Goal: Find specific page/section: Find specific page/section

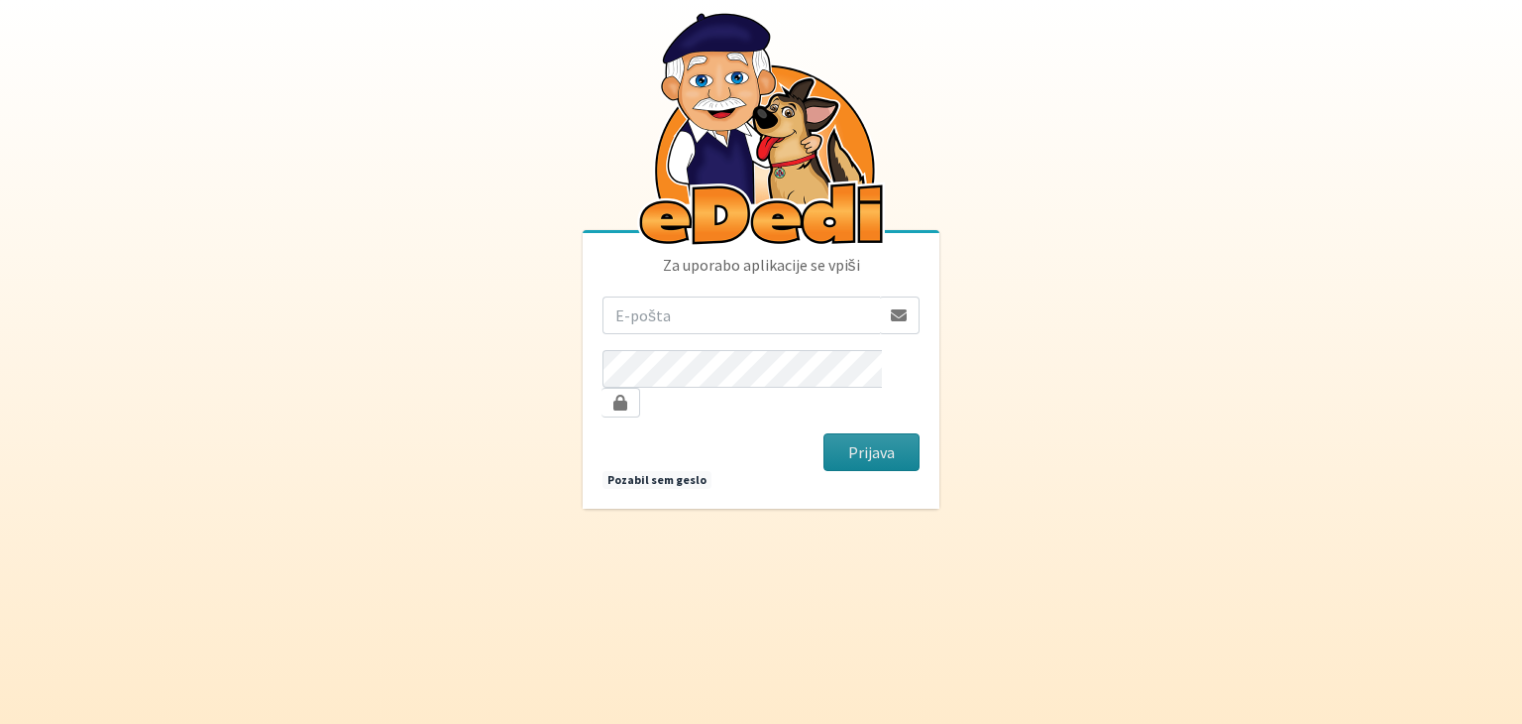
type input "jani.zeljko@gmail.com"
click at [860, 443] on button "Prijava" at bounding box center [872, 452] width 96 height 38
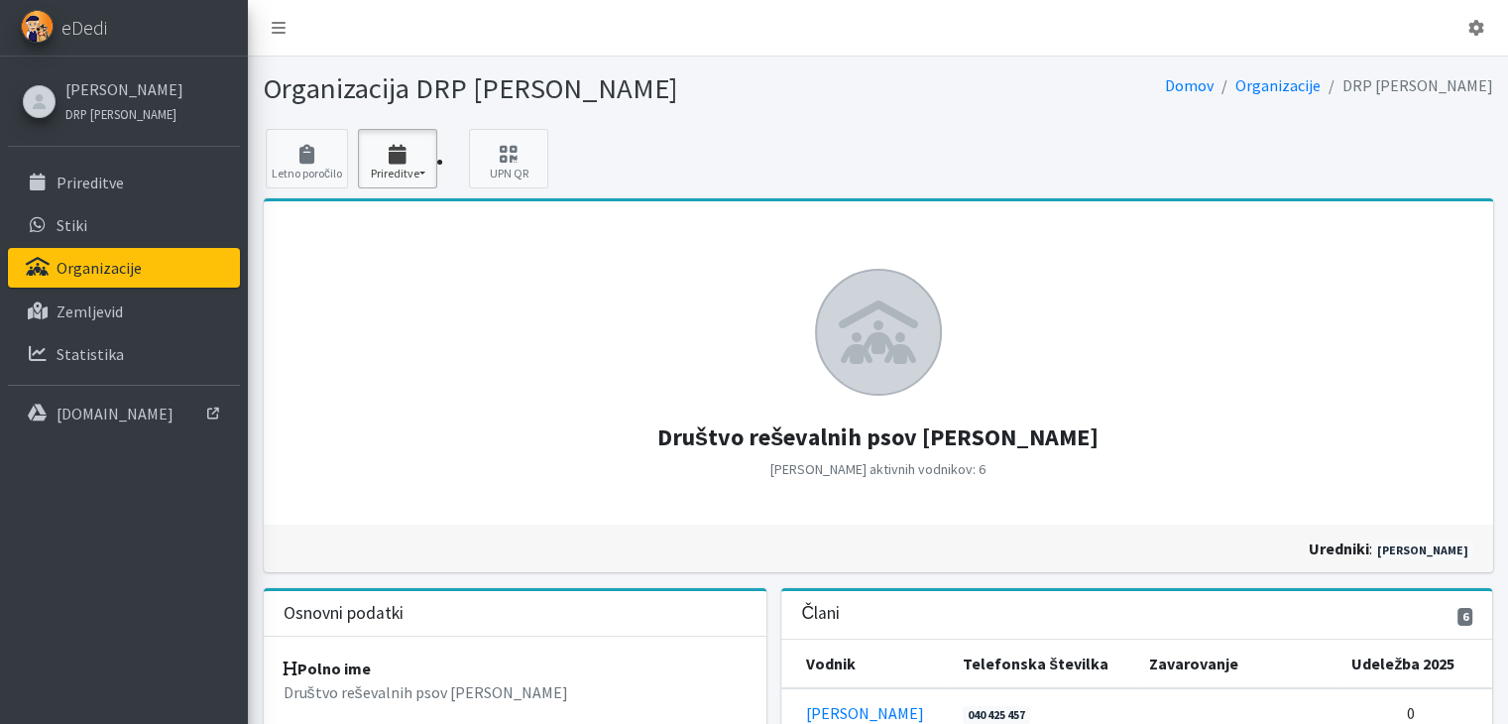
click at [393, 160] on icon "button" at bounding box center [397, 155] width 67 height 20
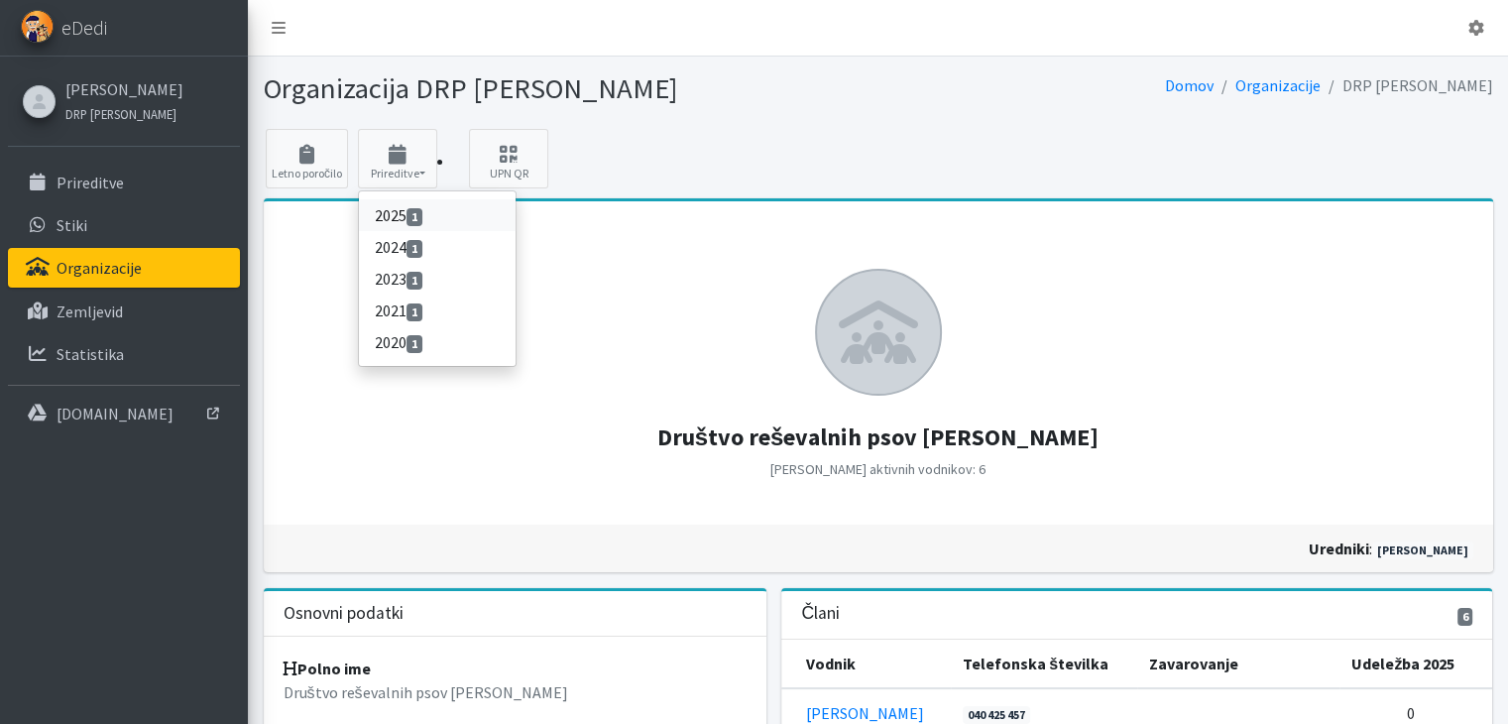
click at [394, 207] on link "2025 1" at bounding box center [437, 215] width 157 height 32
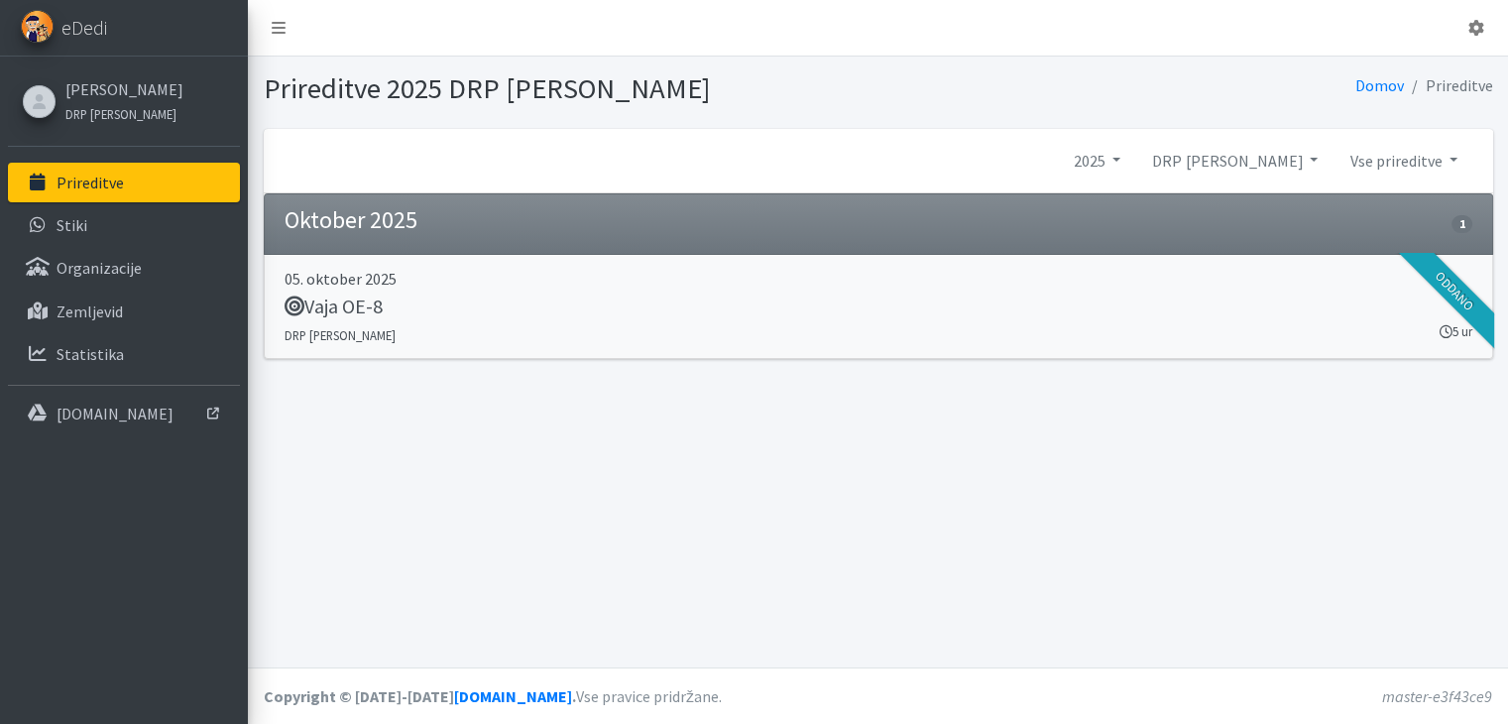
click at [333, 310] on h5 "Vaja OE-8" at bounding box center [333, 306] width 98 height 24
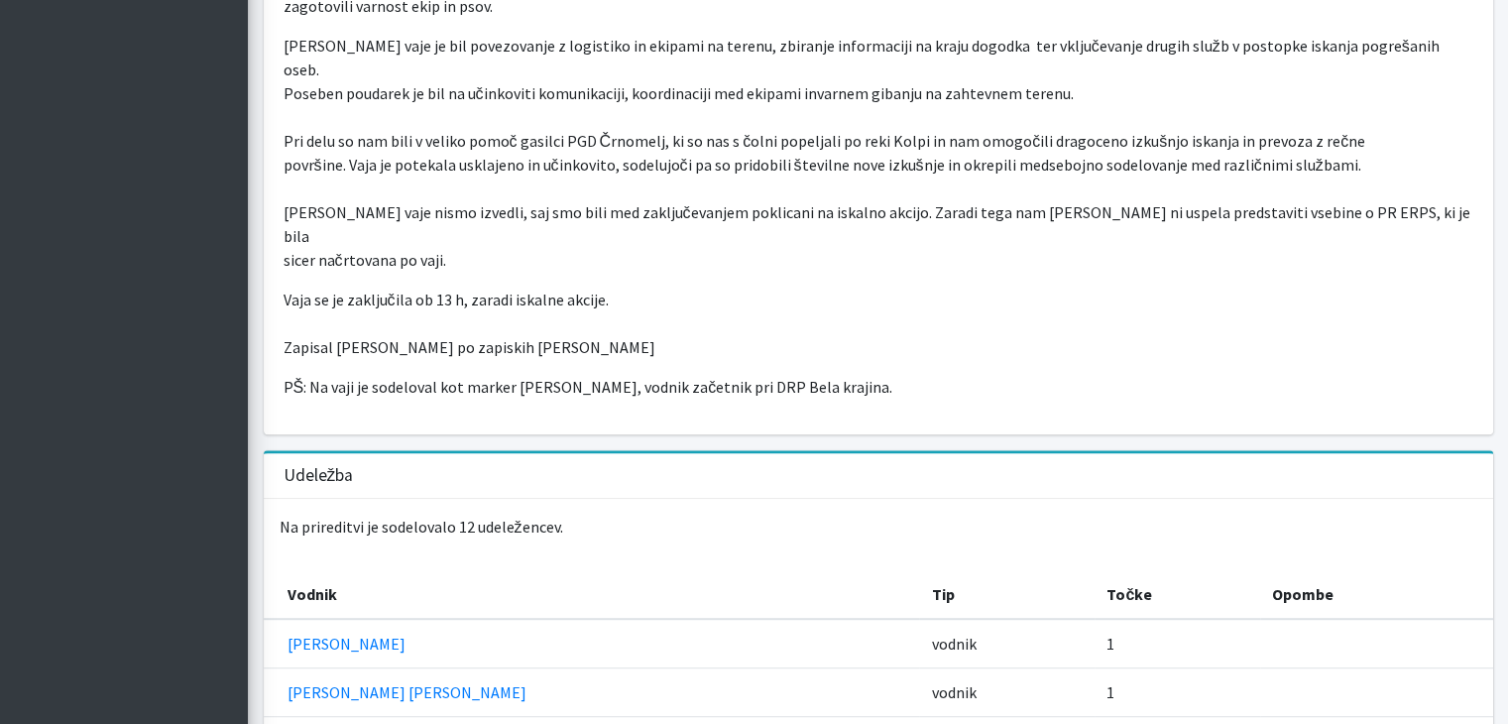
scroll to position [815, 0]
